Goal: Entertainment & Leisure: Consume media (video, audio)

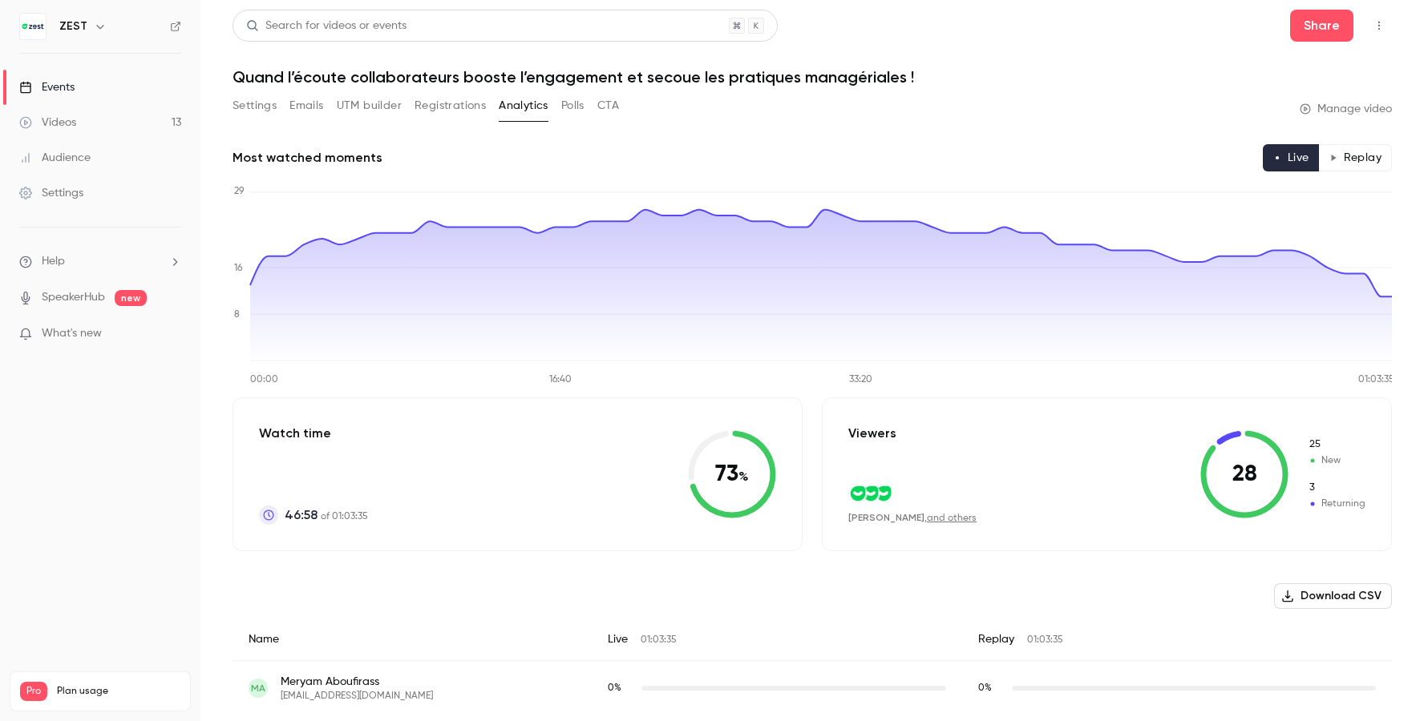
scroll to position [46, 0]
click at [261, 111] on button "Settings" at bounding box center [254, 106] width 44 height 26
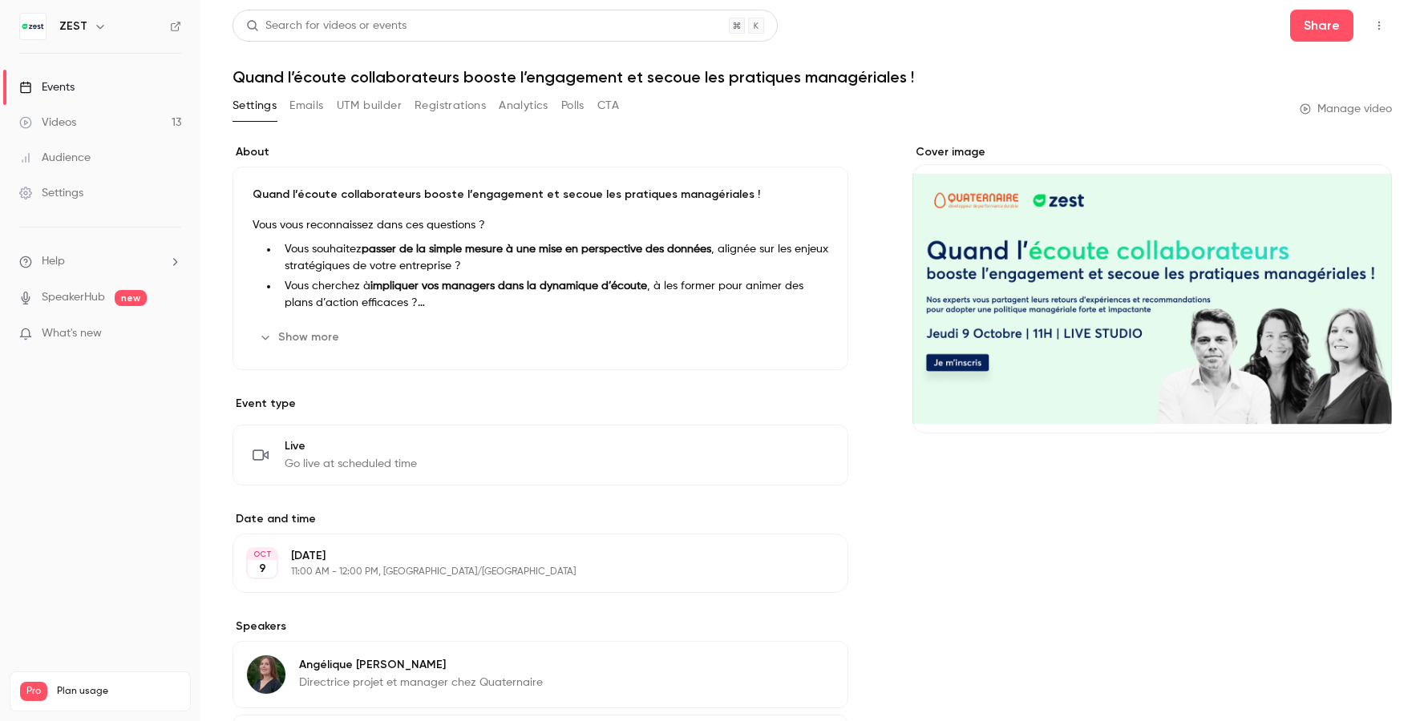
click at [124, 112] on link "Videos 13" at bounding box center [100, 122] width 200 height 35
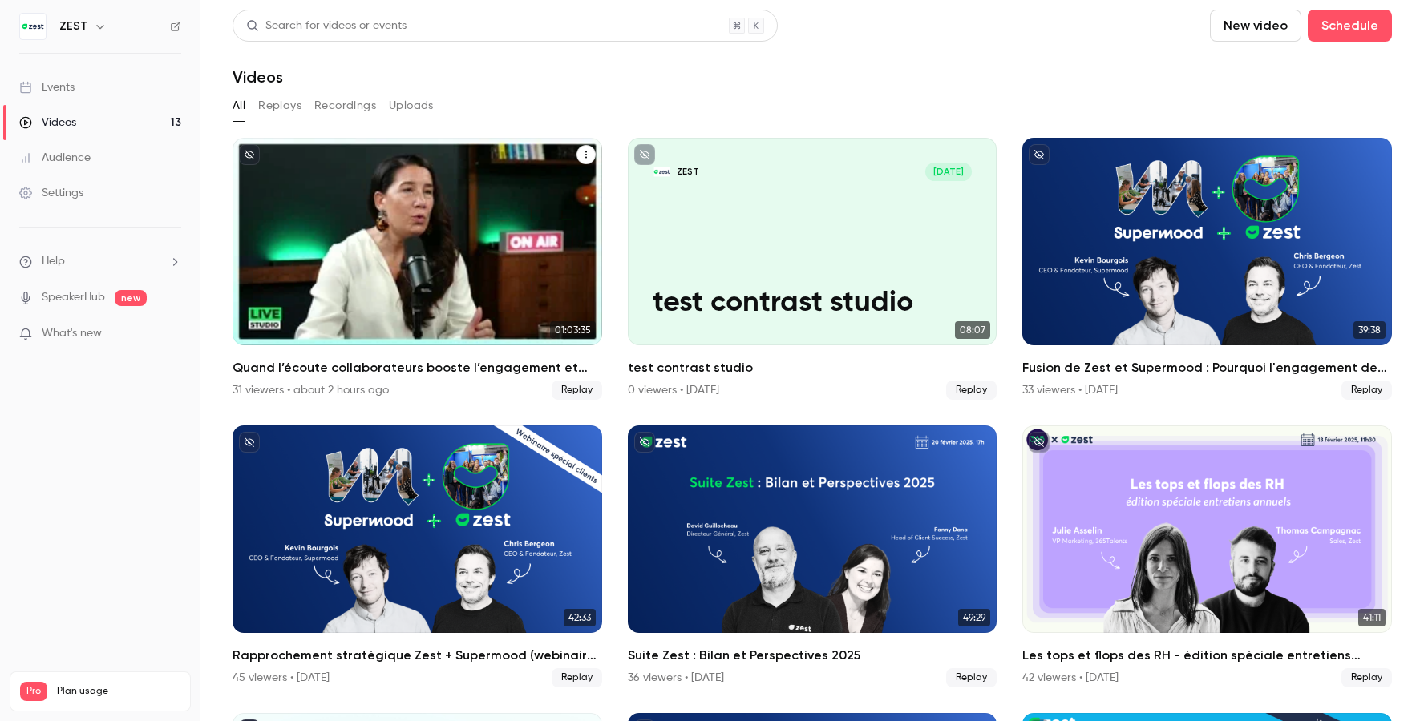
click at [356, 209] on div "Quand l’écoute collaborateurs booste l’engagement et secoue les pratiques manag…" at bounding box center [417, 242] width 370 height 208
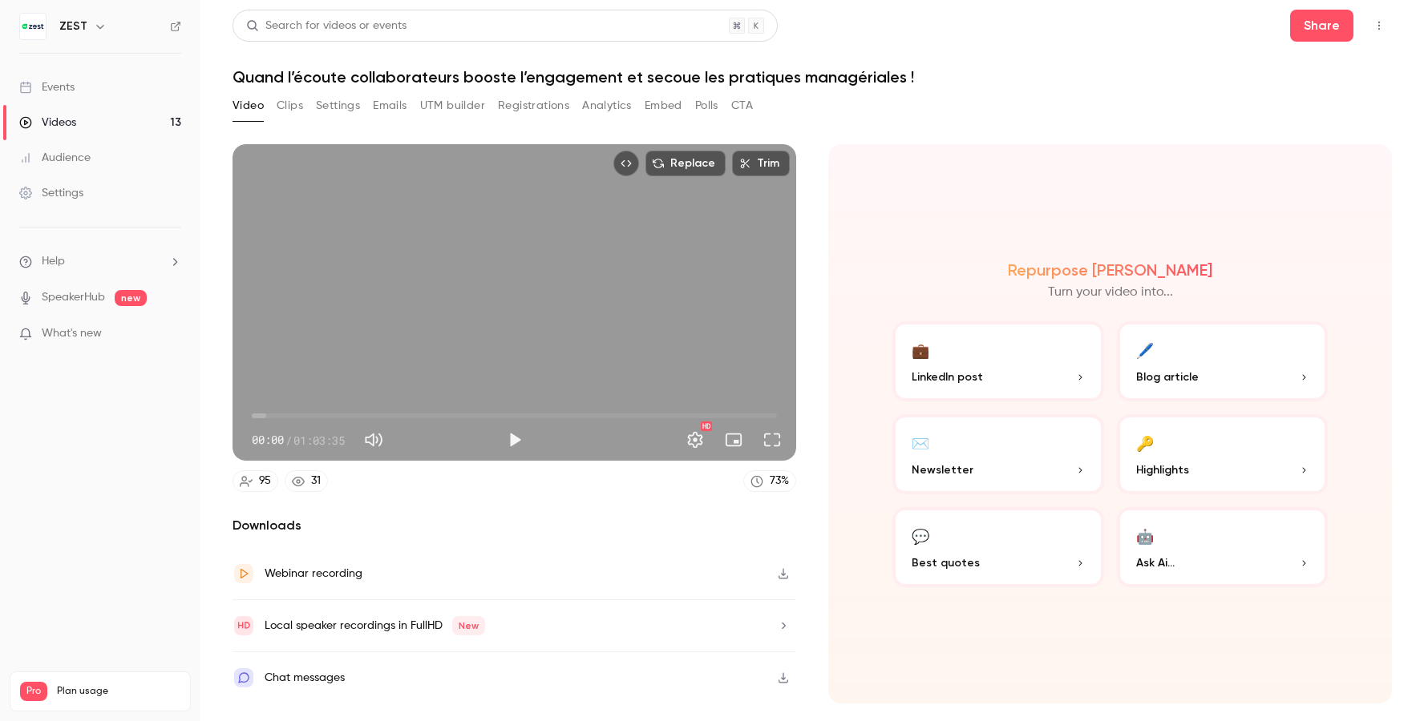
click at [784, 570] on icon "button" at bounding box center [783, 573] width 13 height 11
